Goal: Use online tool/utility: Use online tool/utility

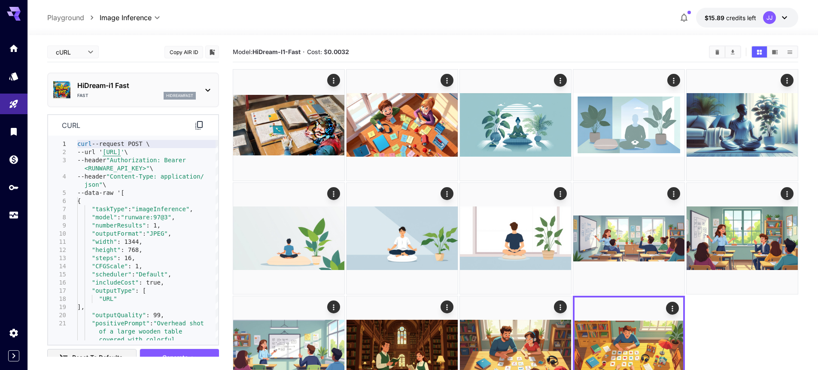
click at [548, 16] on div "**********" at bounding box center [422, 18] width 751 height 20
